Goal: Transaction & Acquisition: Book appointment/travel/reservation

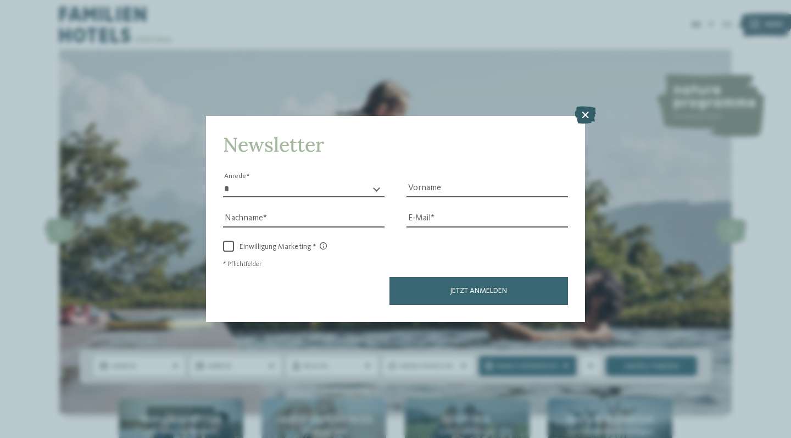
click at [584, 106] on icon at bounding box center [585, 115] width 21 height 18
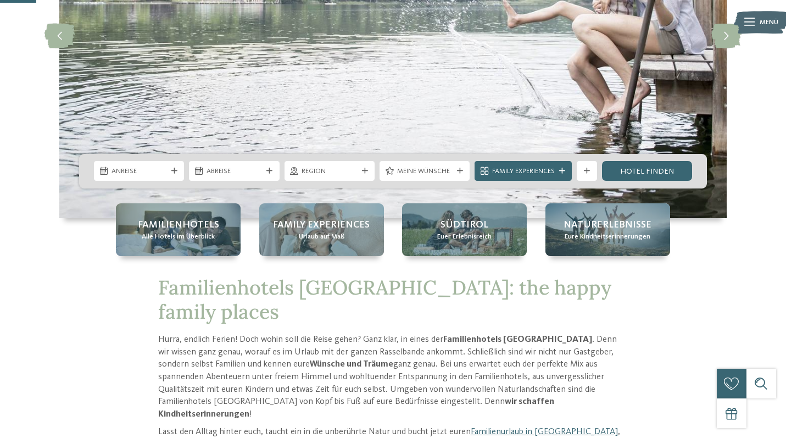
scroll to position [198, 0]
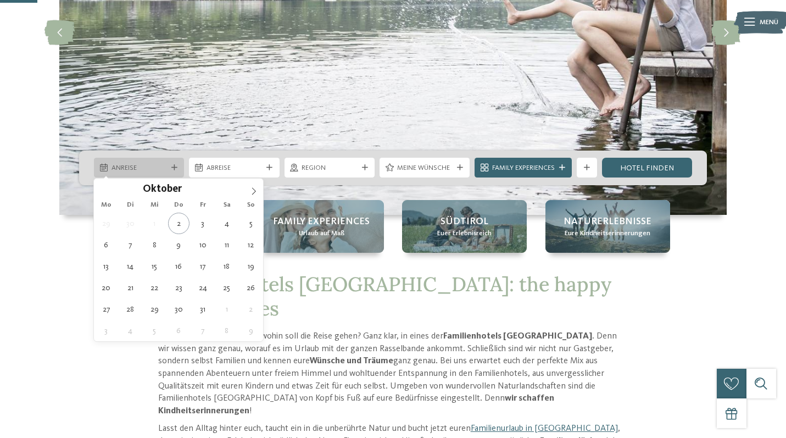
click at [149, 168] on span "Anreise" at bounding box center [139, 168] width 55 height 10
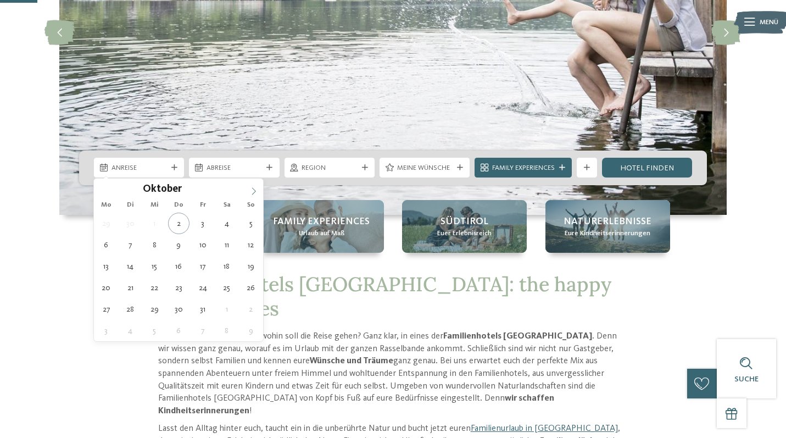
click at [254, 192] on icon at bounding box center [254, 191] width 8 height 8
type div "[DATE]"
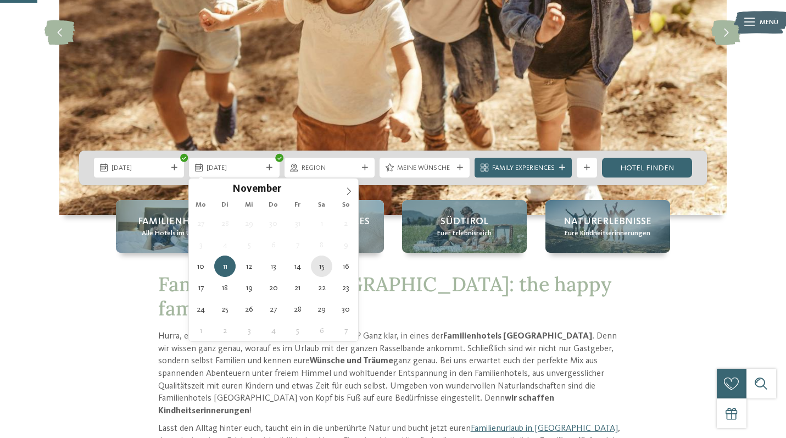
type div "[DATE]"
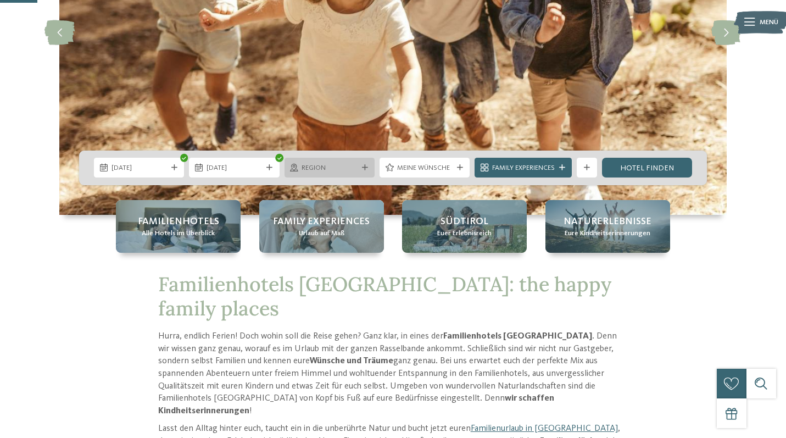
click at [345, 170] on span "Region" at bounding box center [329, 168] width 55 height 10
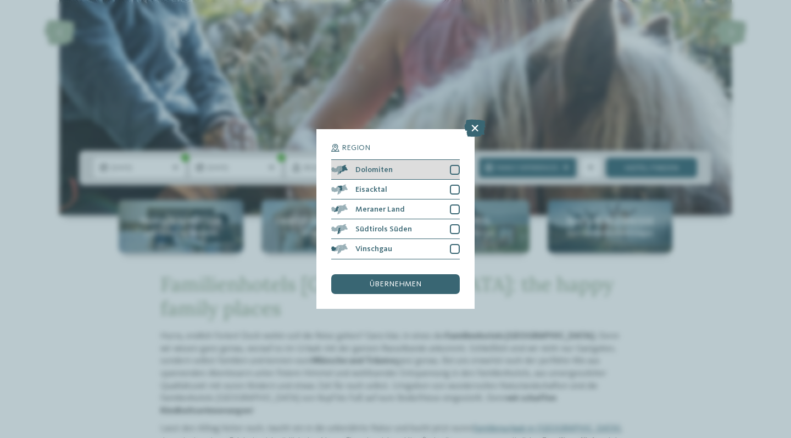
click at [454, 160] on div "Dolomiten" at bounding box center [395, 170] width 129 height 20
click at [454, 185] on div at bounding box center [455, 190] width 10 height 10
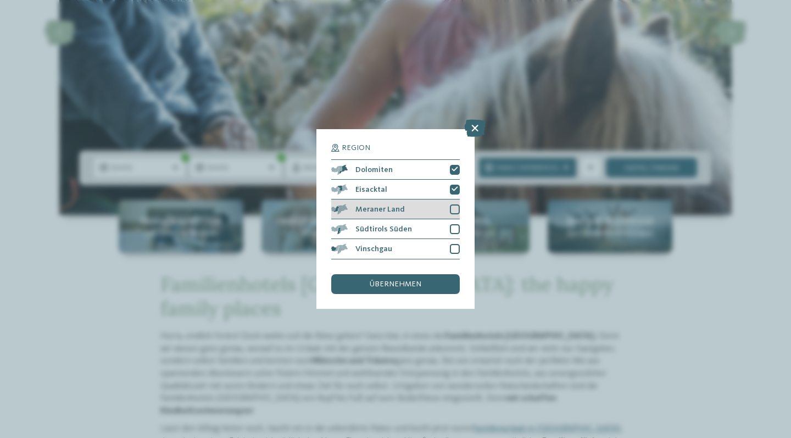
click at [452, 204] on div at bounding box center [455, 209] width 10 height 10
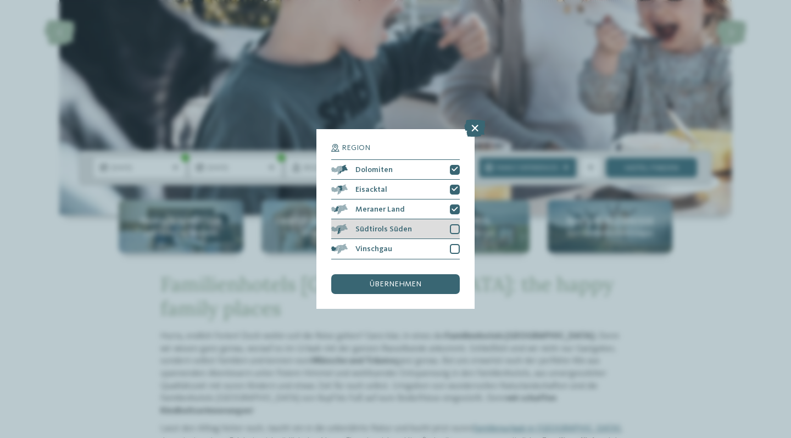
click at [453, 219] on div "Südtirols Süden" at bounding box center [395, 229] width 129 height 20
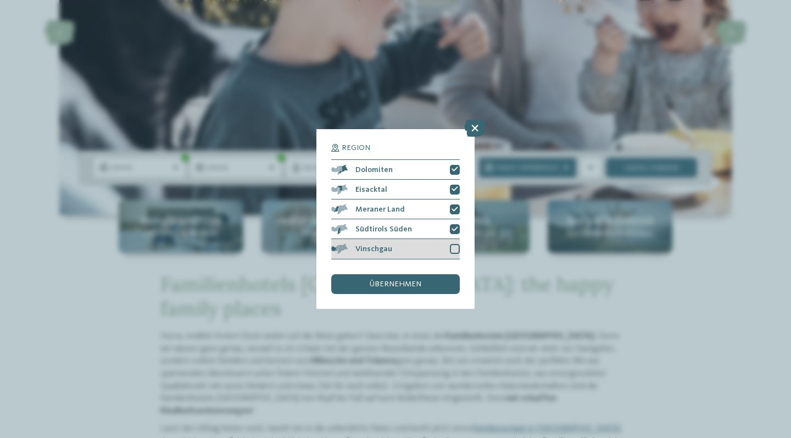
click at [453, 244] on div at bounding box center [455, 249] width 10 height 10
click at [429, 274] on div "übernehmen" at bounding box center [395, 284] width 129 height 20
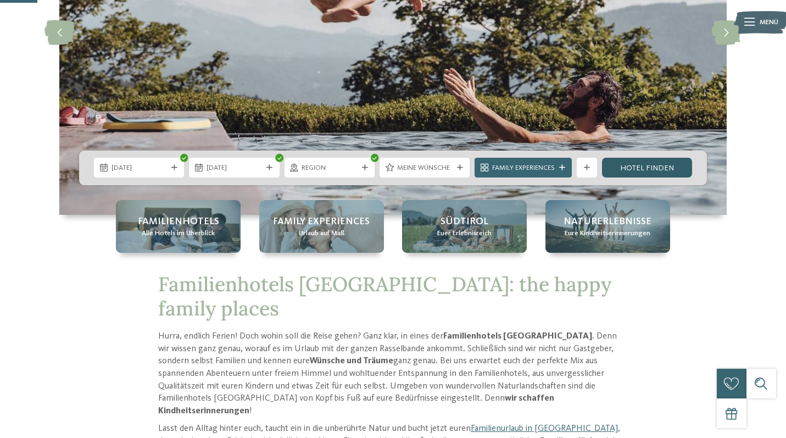
click at [647, 164] on link "Hotel finden" at bounding box center [647, 168] width 90 height 20
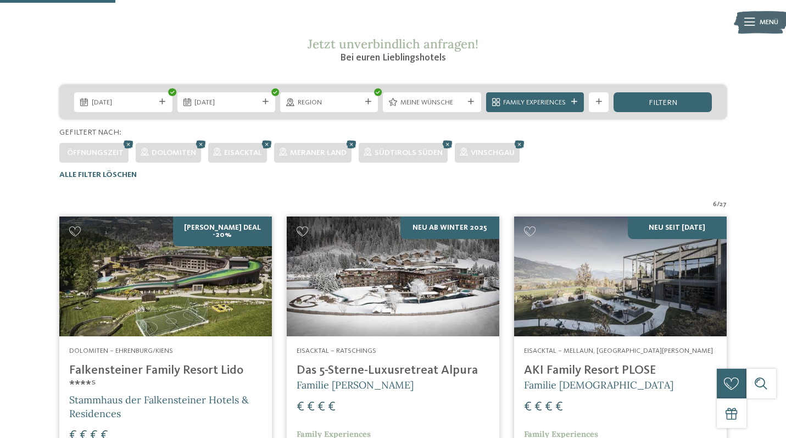
scroll to position [170, 0]
click at [668, 104] on span "filtern" at bounding box center [663, 103] width 29 height 8
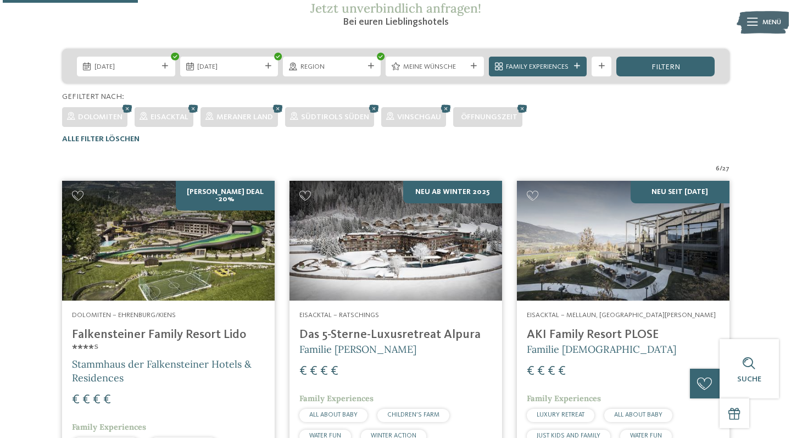
scroll to position [203, 0]
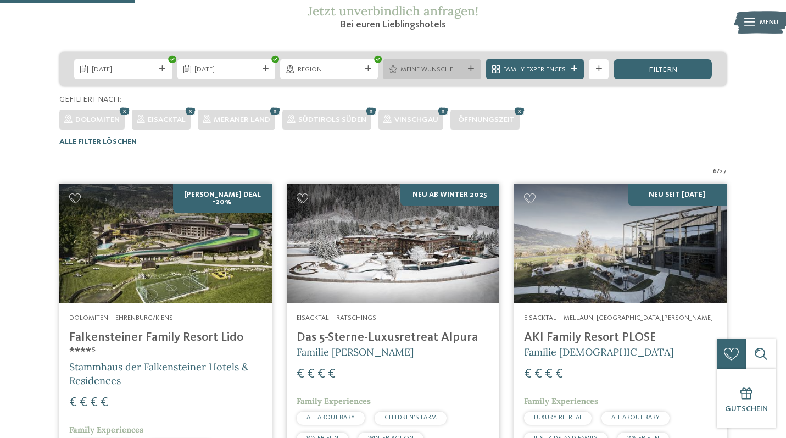
click at [425, 67] on span "Meine Wünsche" at bounding box center [432, 70] width 63 height 10
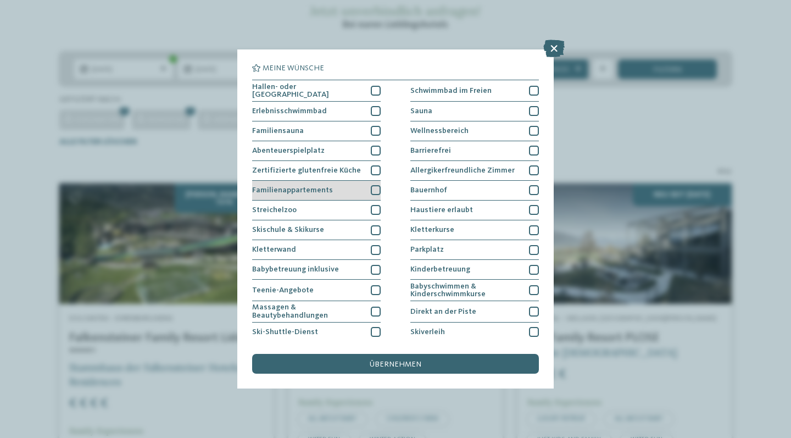
click at [375, 186] on div at bounding box center [376, 190] width 10 height 10
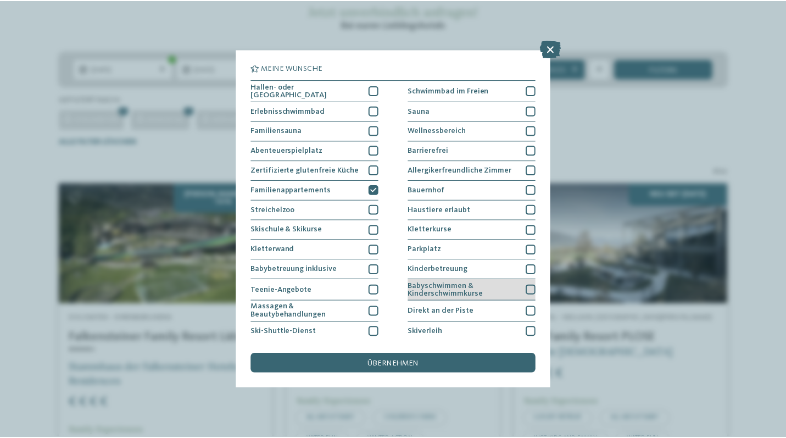
scroll to position [0, 0]
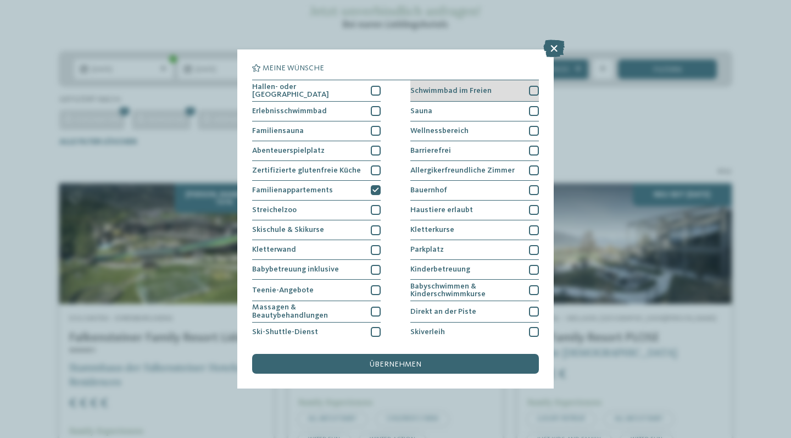
click at [523, 87] on div "Schwimmbad im Freien" at bounding box center [474, 90] width 129 height 21
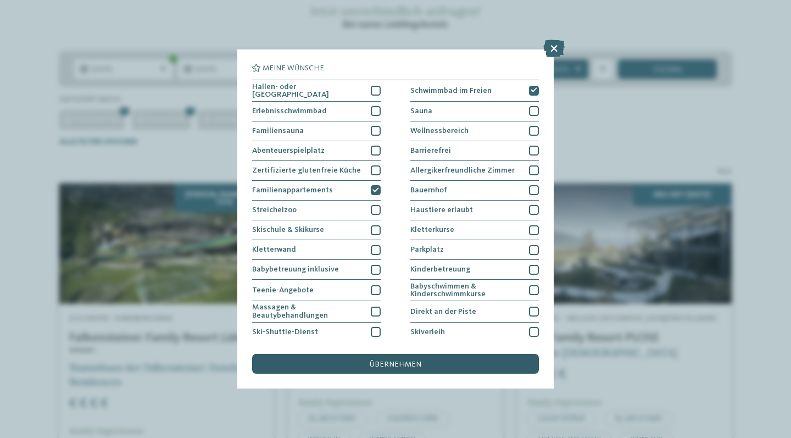
click at [451, 354] on div "übernehmen" at bounding box center [395, 364] width 287 height 20
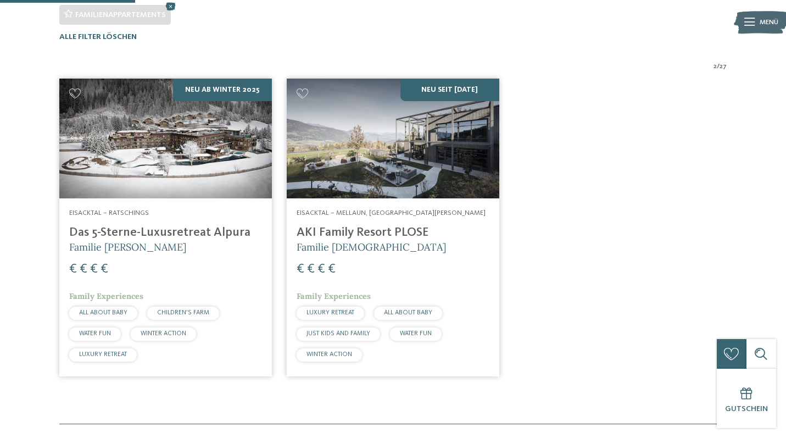
scroll to position [341, 0]
